Goal: Task Accomplishment & Management: Complete application form

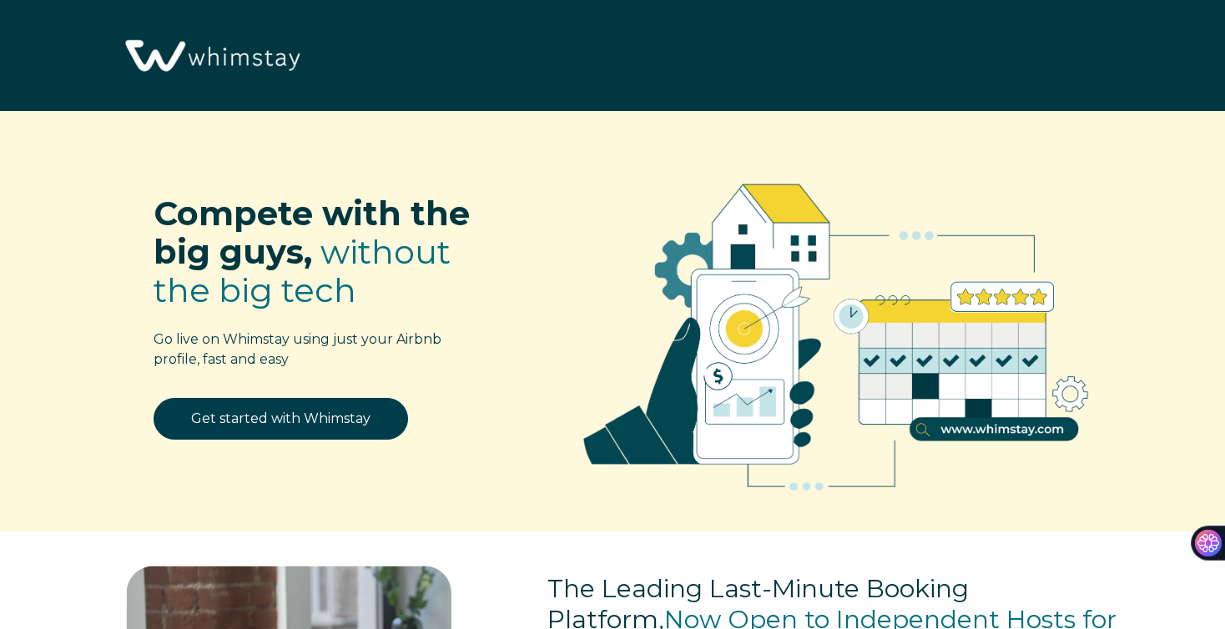
select select "US"
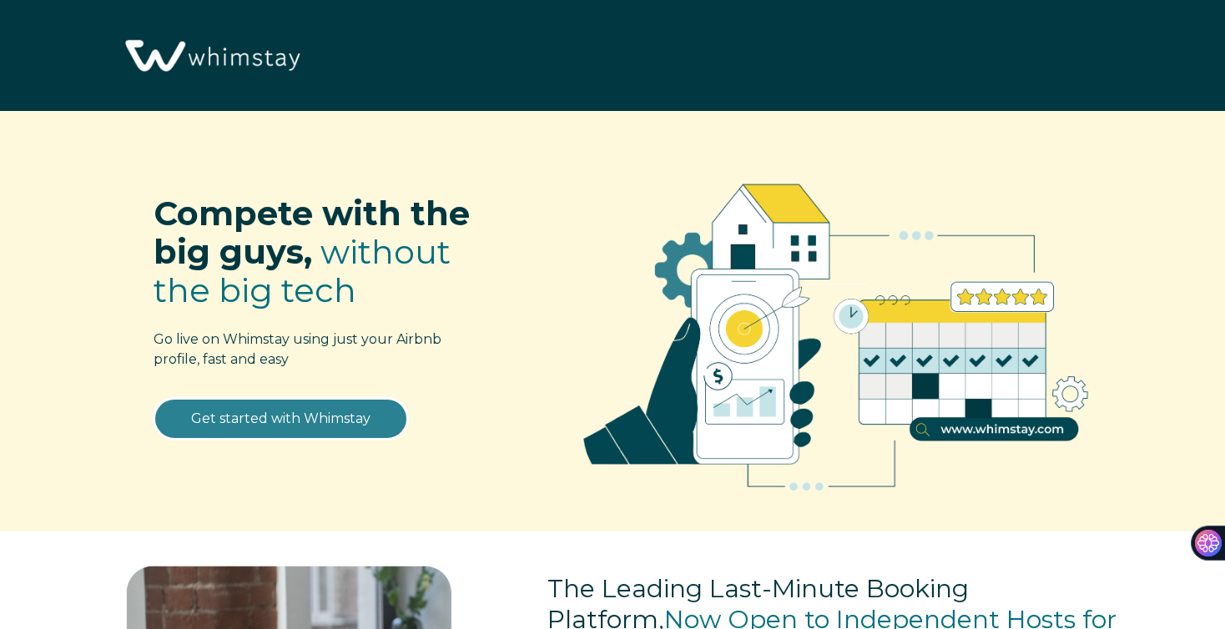
click at [366, 413] on link "Get started with Whimstay" at bounding box center [281, 419] width 255 height 42
click at [293, 431] on link "Get started with Whimstay" at bounding box center [281, 419] width 255 height 42
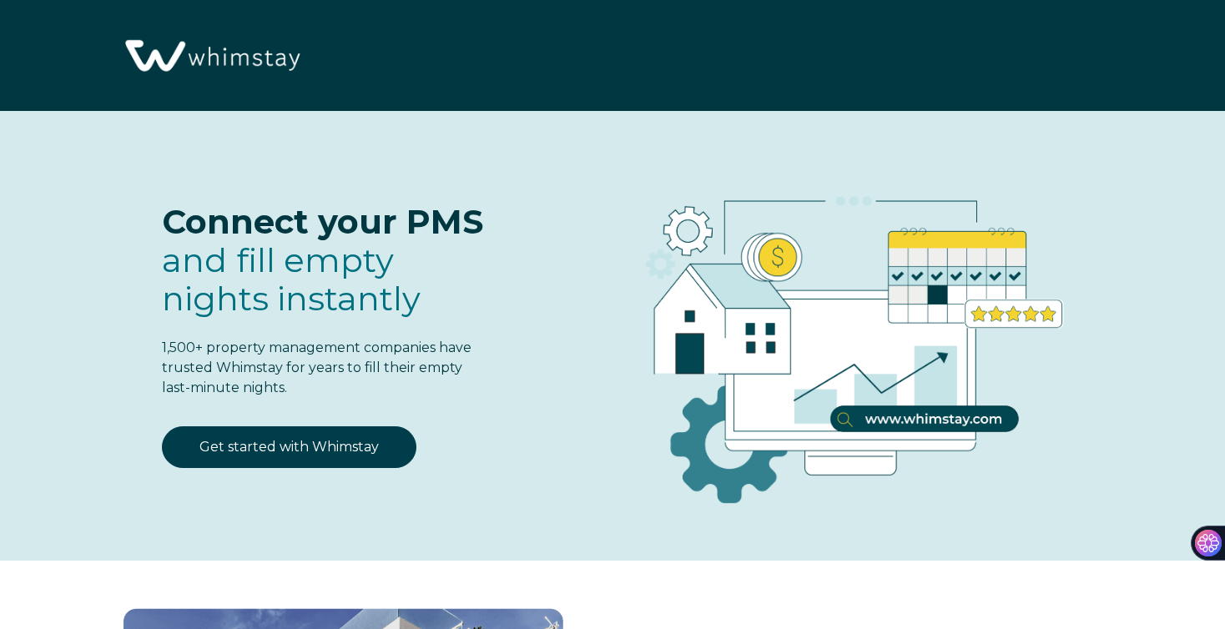
select select "US"
select select "Standard"
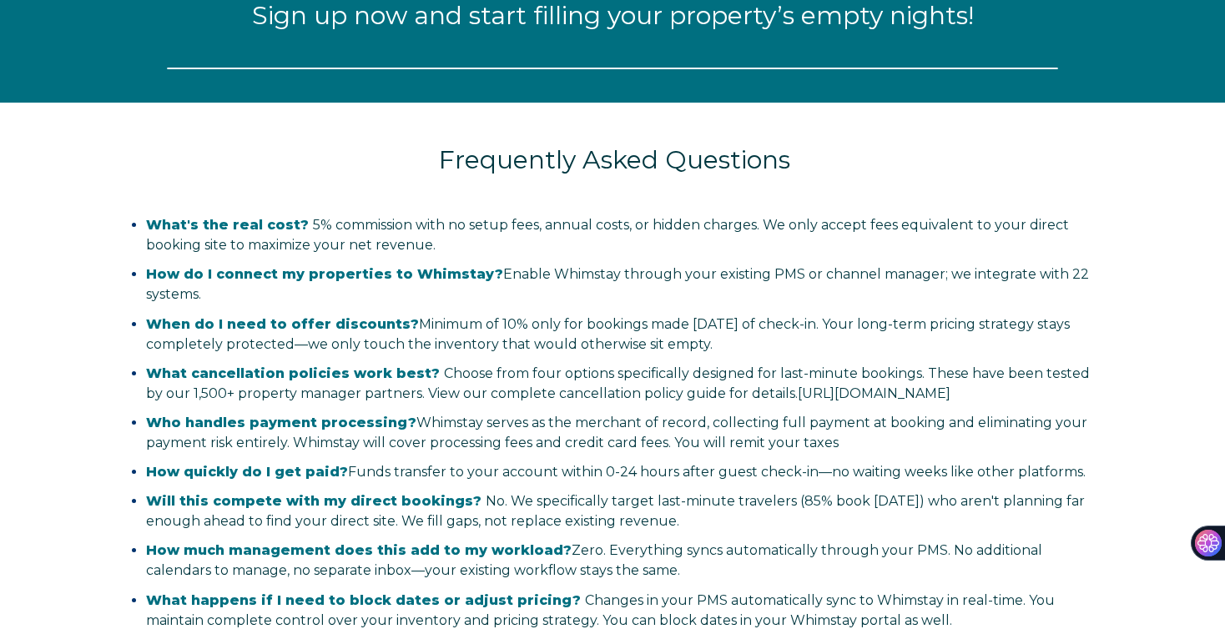
select select "US"
select select "Standard"
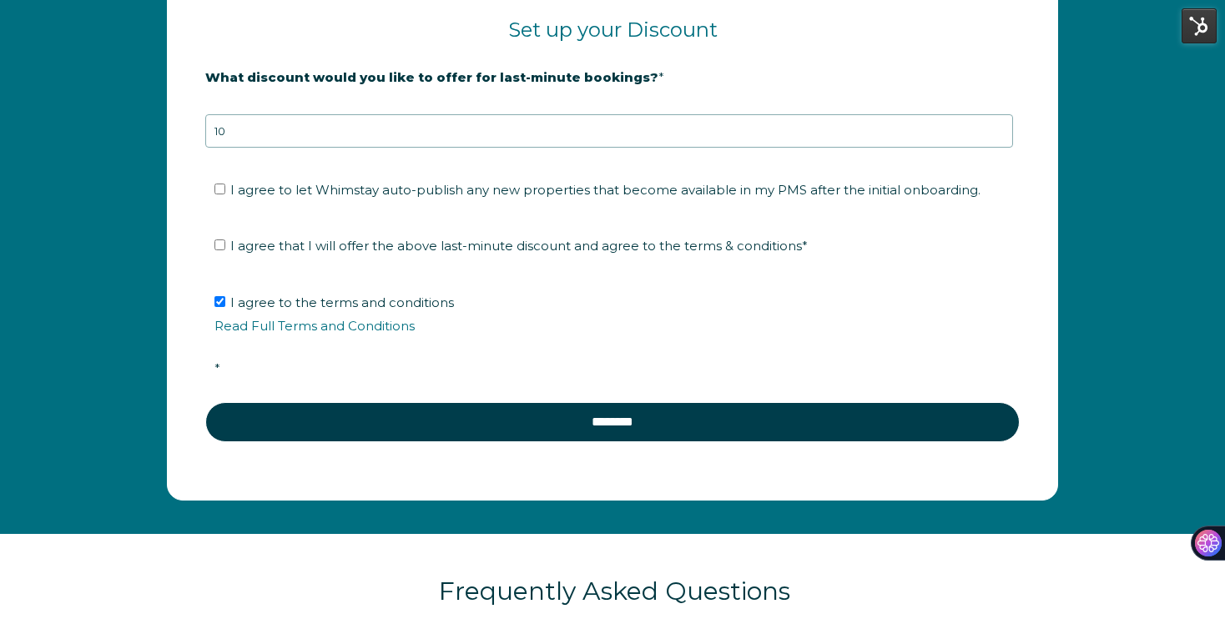
scroll to position [2746, 0]
